Goal: Find specific page/section: Find specific page/section

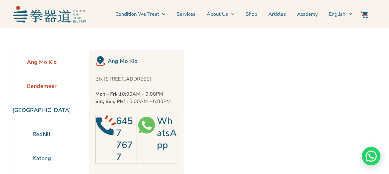
click at [48, 87] on li "Bendemeer" at bounding box center [41, 86] width 58 height 24
click at [49, 111] on li "[GEOGRAPHIC_DATA]" at bounding box center [41, 110] width 58 height 24
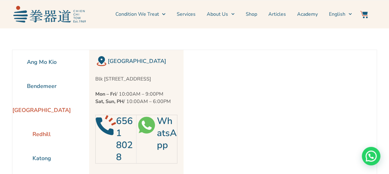
click at [36, 137] on li "Redhill" at bounding box center [41, 134] width 58 height 24
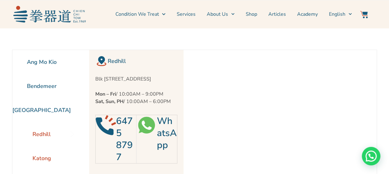
click at [41, 161] on li "Katong" at bounding box center [41, 159] width 58 height 24
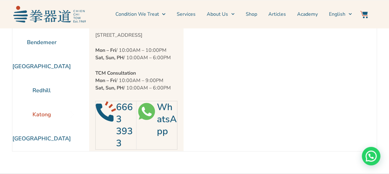
scroll to position [62, 0]
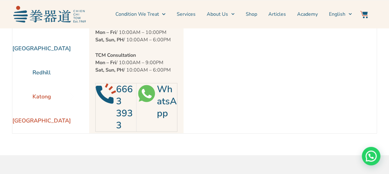
click at [43, 124] on li "[GEOGRAPHIC_DATA]" at bounding box center [41, 121] width 58 height 24
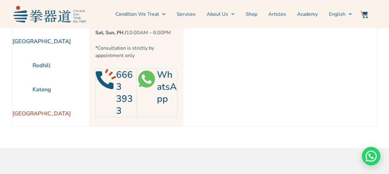
scroll to position [0, 0]
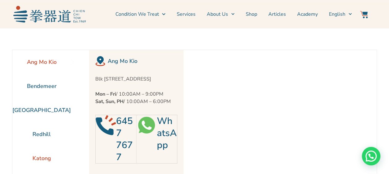
click at [40, 163] on li "Katong" at bounding box center [41, 159] width 58 height 24
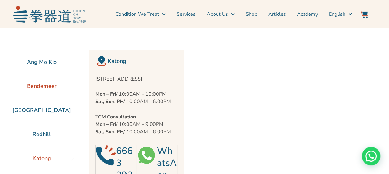
click at [53, 83] on li "Bendemeer" at bounding box center [41, 86] width 58 height 24
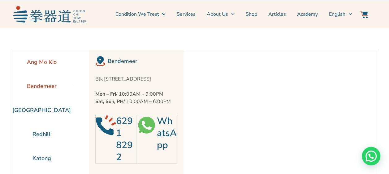
click at [49, 63] on li "Ang Mo Kio" at bounding box center [41, 62] width 58 height 24
click at [51, 82] on li "Bendemeer" at bounding box center [41, 86] width 58 height 24
click at [49, 111] on li "[GEOGRAPHIC_DATA]" at bounding box center [41, 110] width 58 height 24
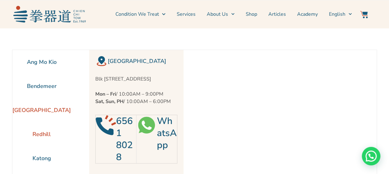
click at [46, 133] on li "Redhill" at bounding box center [41, 134] width 58 height 24
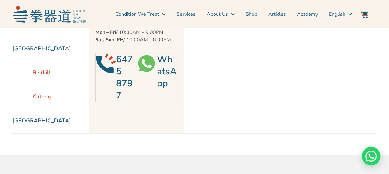
click at [46, 100] on li "Katong" at bounding box center [41, 97] width 58 height 24
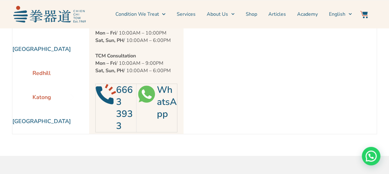
scroll to position [62, 0]
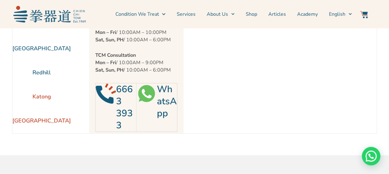
click at [46, 120] on li "[GEOGRAPHIC_DATA]" at bounding box center [41, 121] width 58 height 24
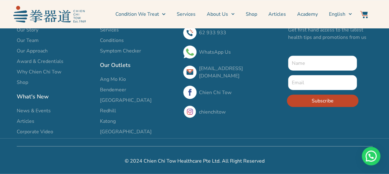
scroll to position [781, 0]
click at [307, 13] on link "Academy" at bounding box center [307, 13] width 21 height 15
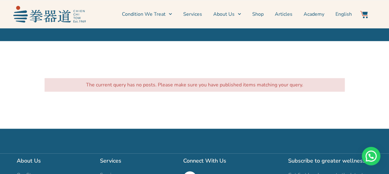
scroll to position [1329, 0]
